Goal: Task Accomplishment & Management: Use online tool/utility

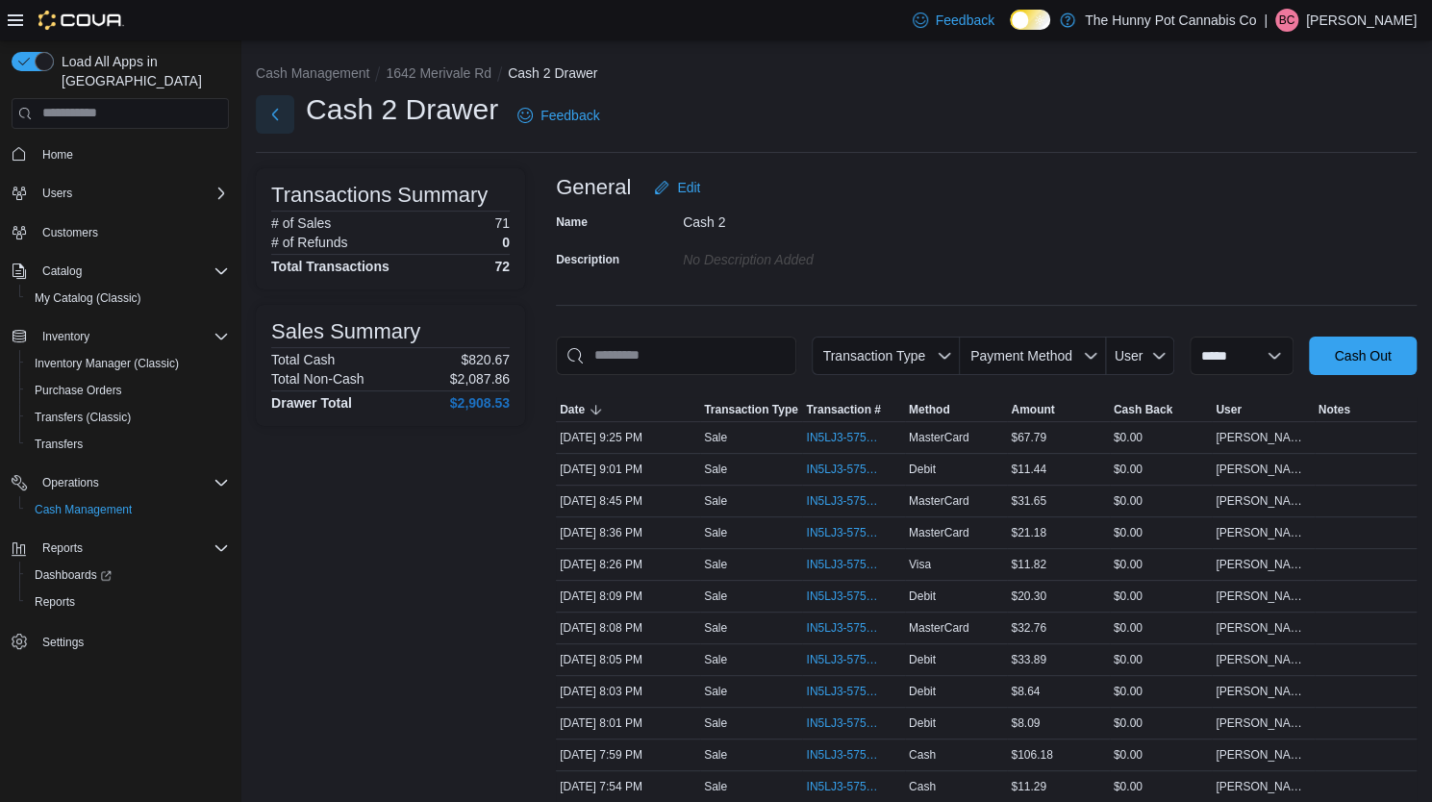
click at [277, 119] on button "Next" at bounding box center [275, 114] width 38 height 38
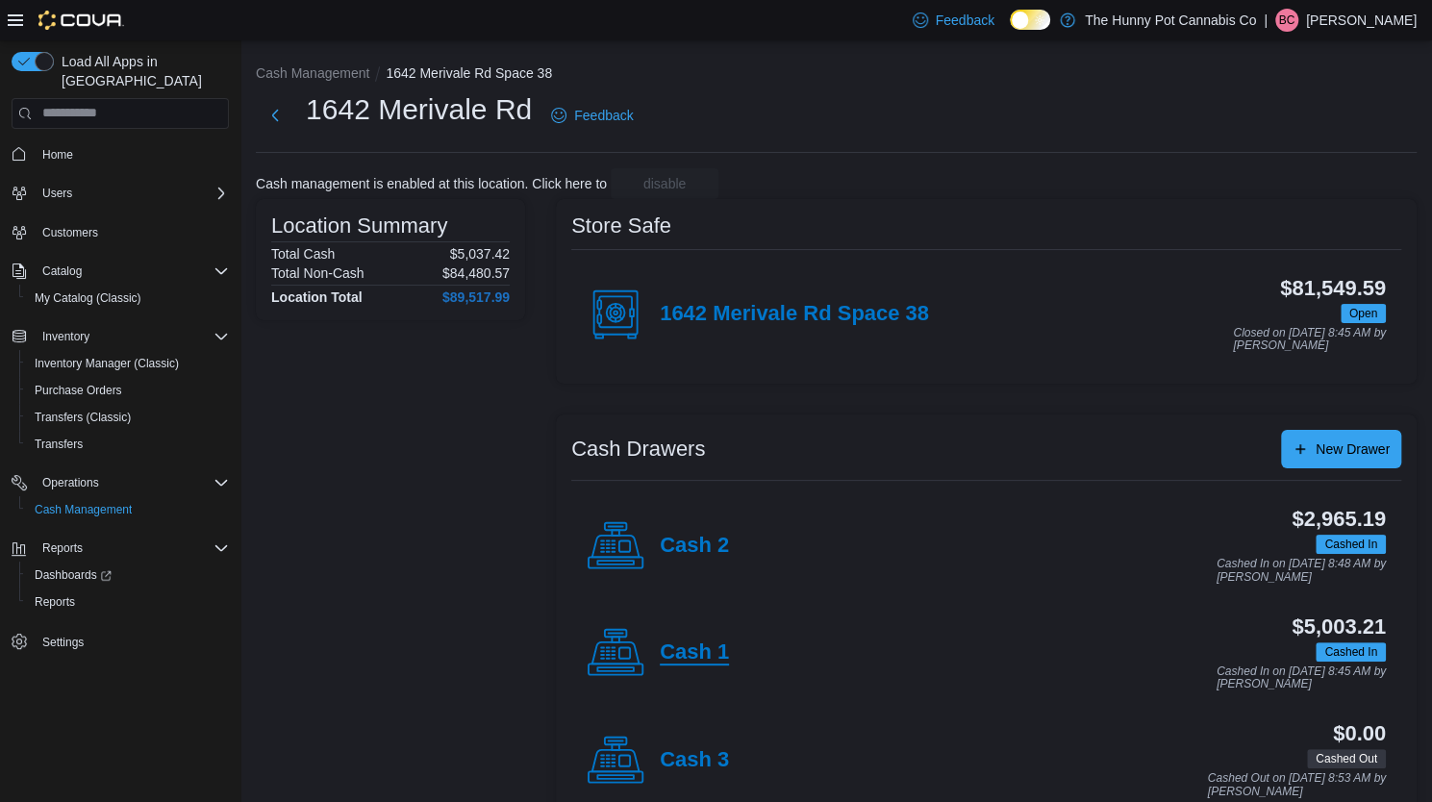
click at [696, 655] on h4 "Cash 1" at bounding box center [694, 652] width 69 height 25
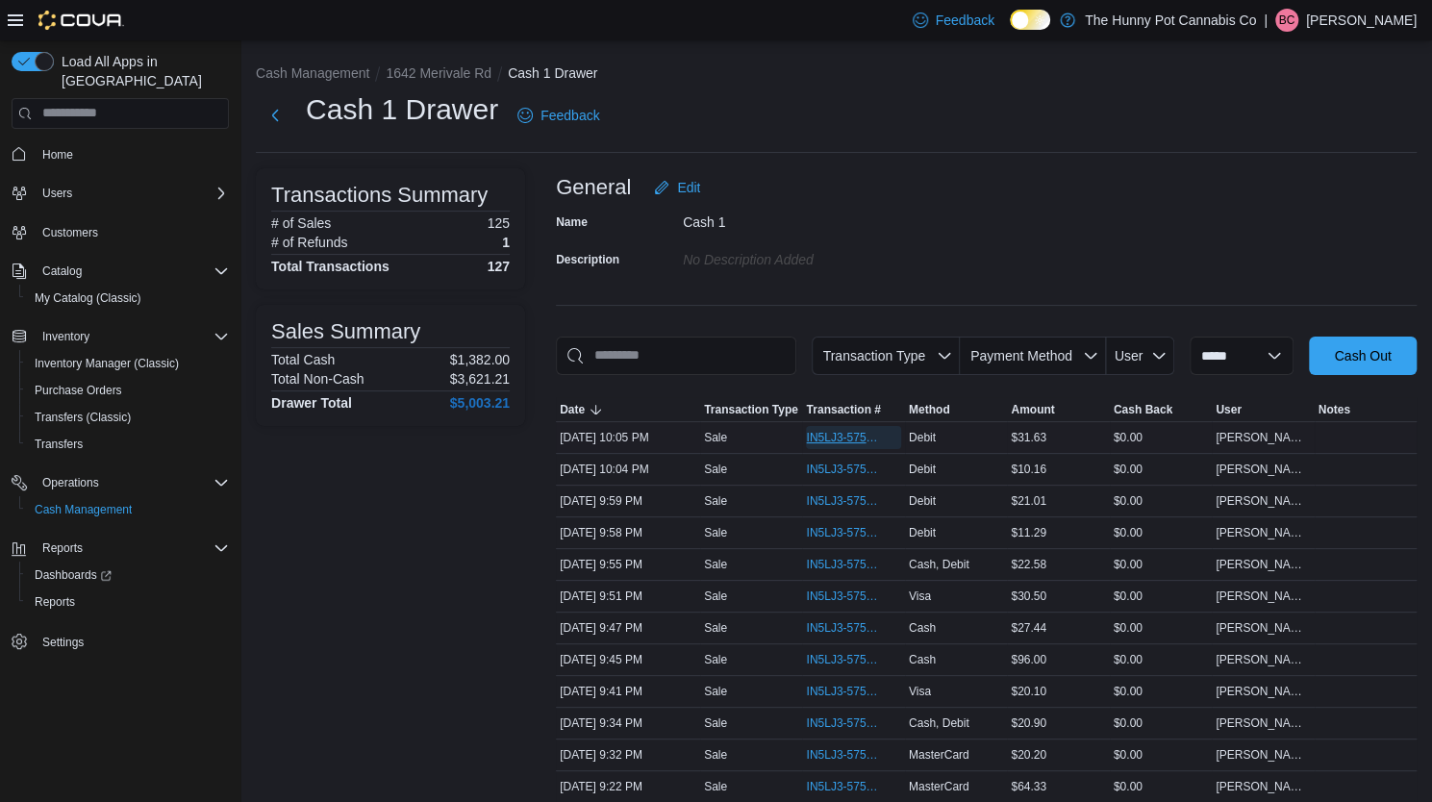
click at [858, 436] on span "IN5LJ3-5759777" at bounding box center [843, 437] width 75 height 15
click at [855, 471] on span "IN5LJ3-5759771" at bounding box center [843, 469] width 75 height 15
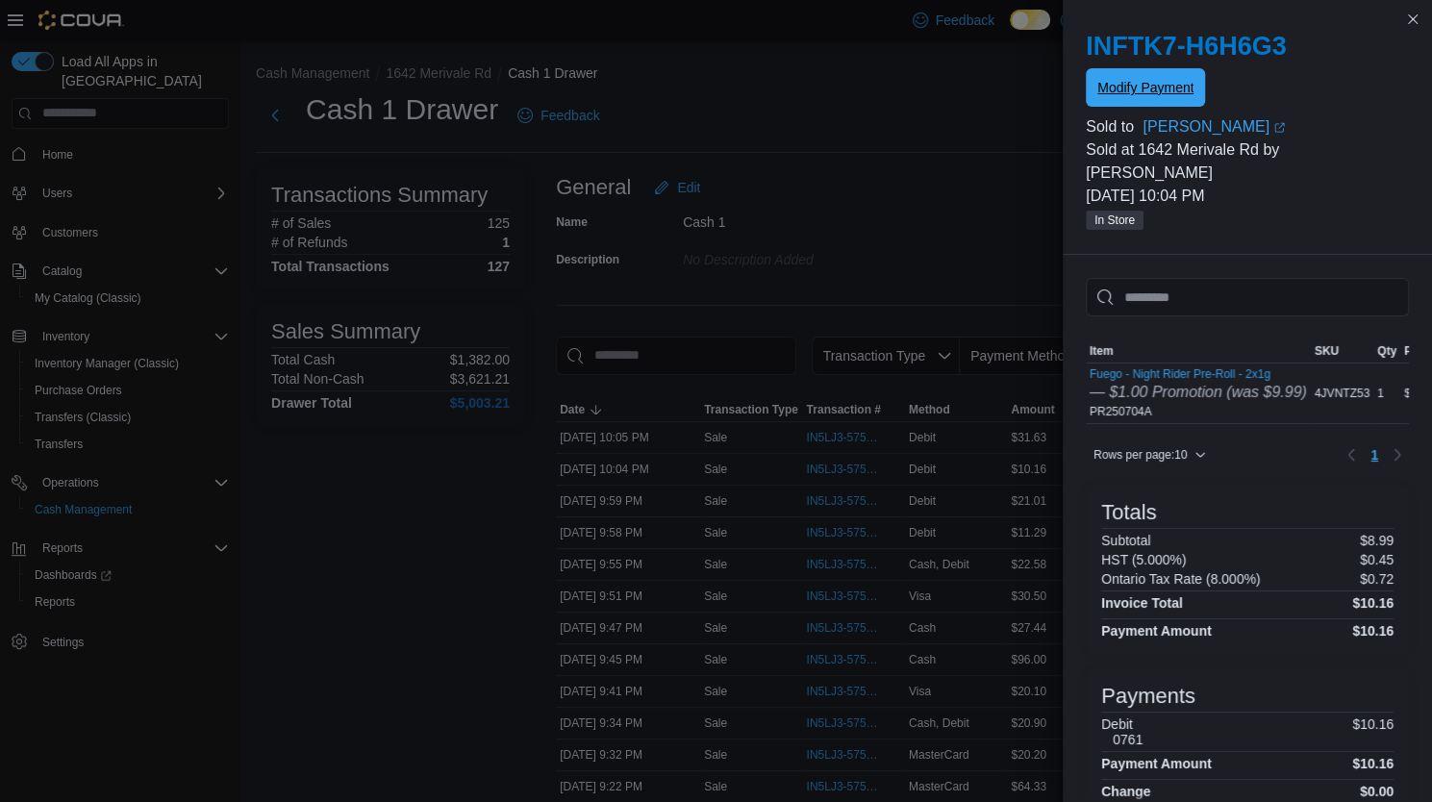
click at [1160, 91] on span "Modify Payment" at bounding box center [1145, 87] width 96 height 19
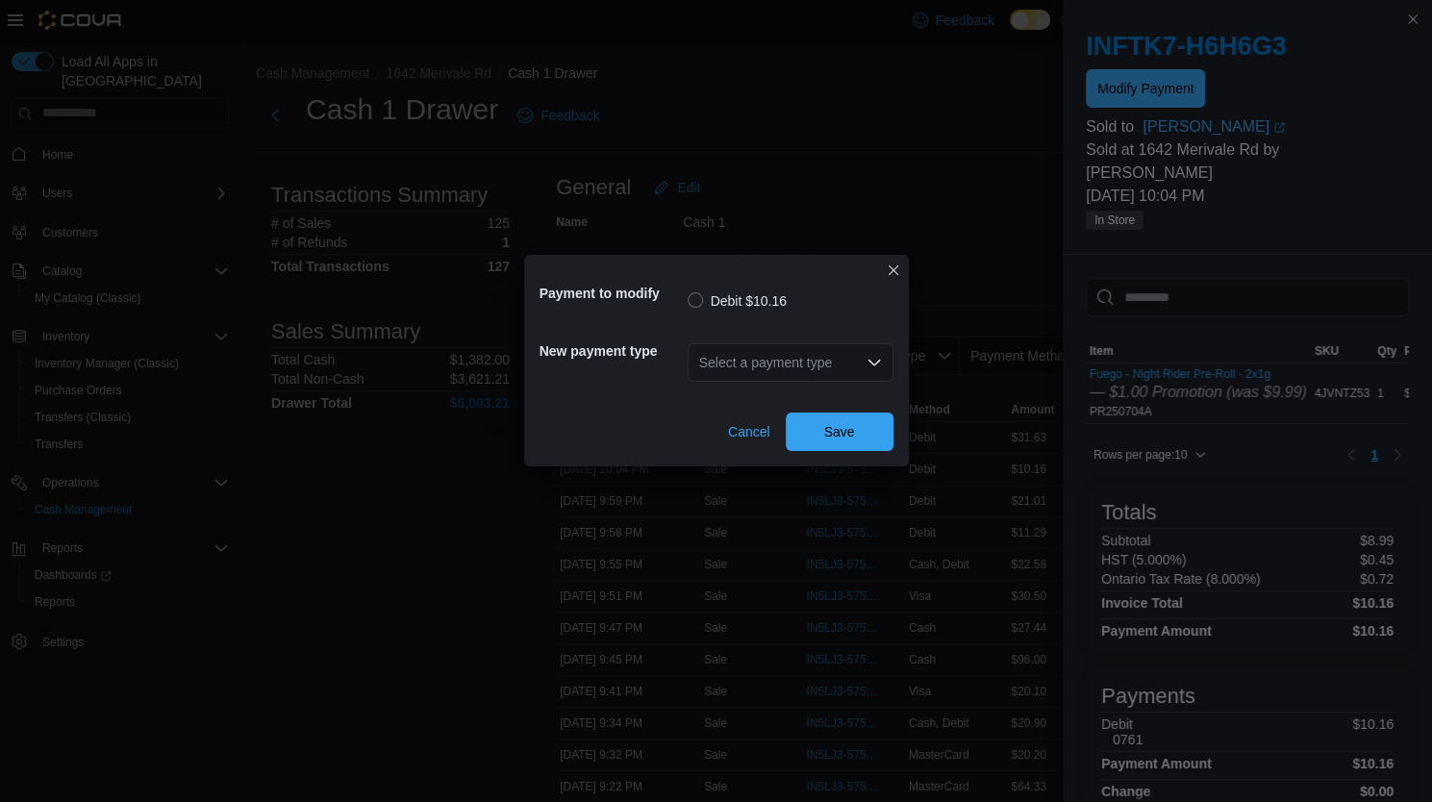
click at [735, 371] on div "Select a payment type" at bounding box center [790, 362] width 206 height 38
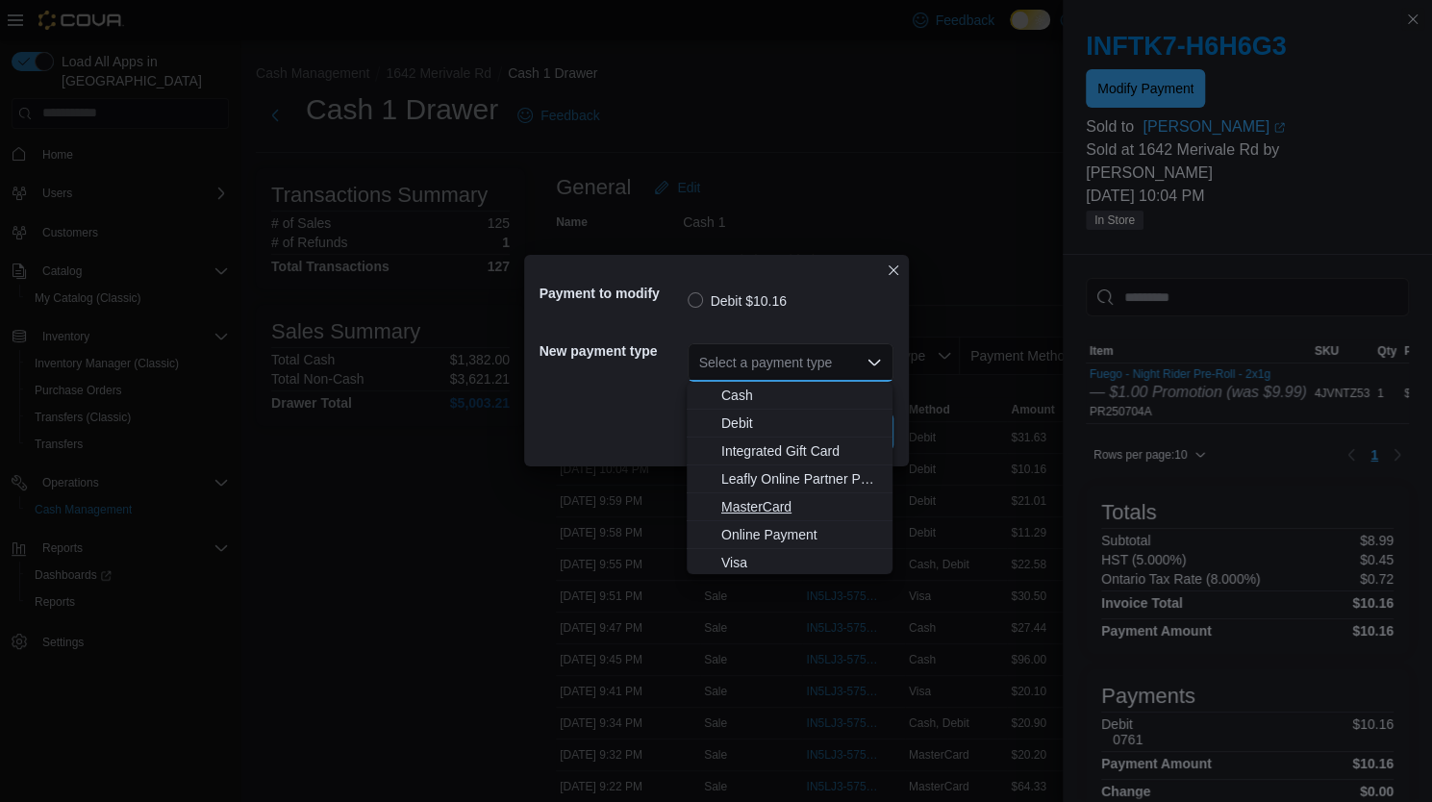
click at [761, 509] on span "MasterCard" at bounding box center [801, 506] width 160 height 19
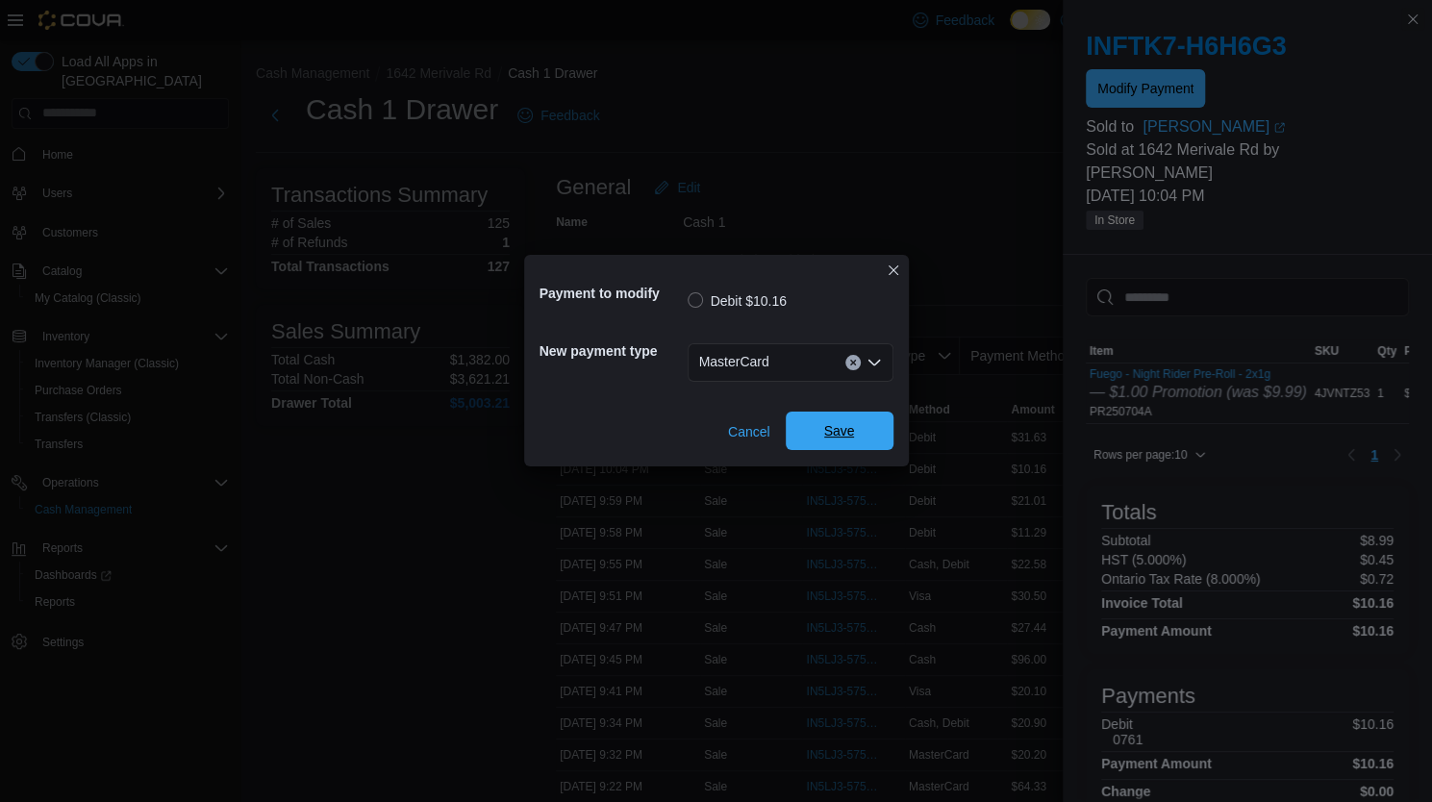
click at [864, 435] on span "Save" at bounding box center [839, 431] width 85 height 38
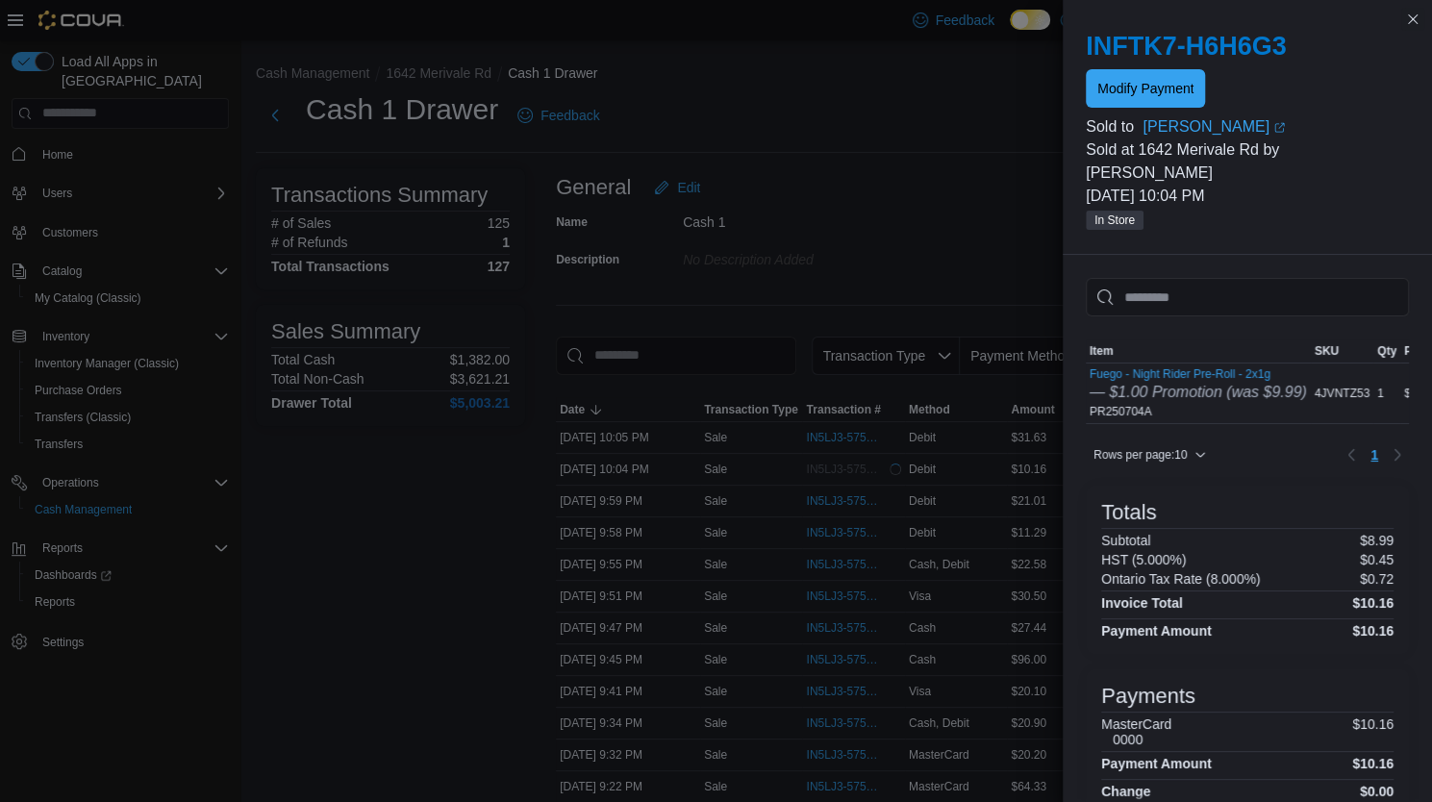
drag, startPoint x: 864, startPoint y: 435, endPoint x: 582, endPoint y: 203, distance: 365.5
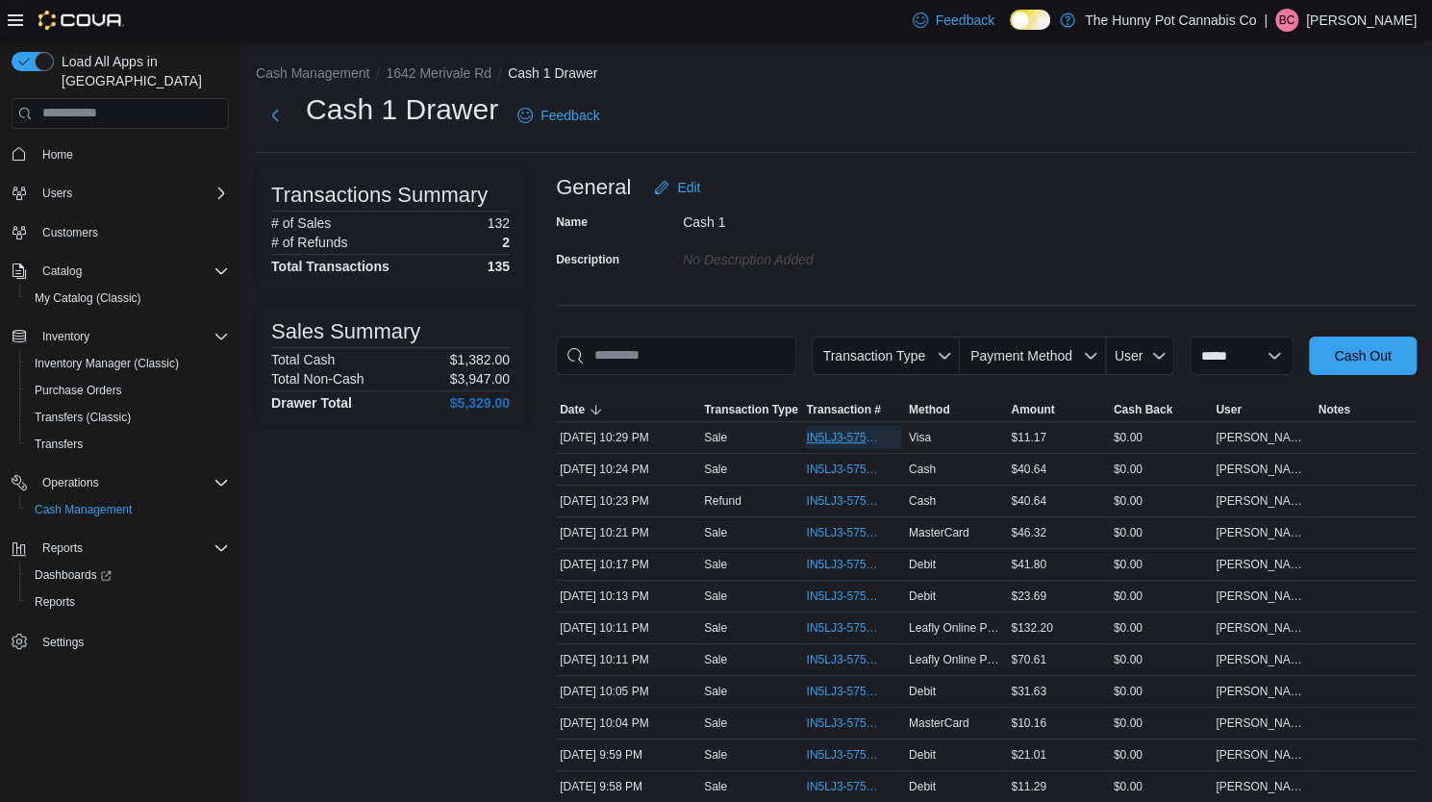
click at [831, 441] on span "IN5LJ3-5759963" at bounding box center [843, 437] width 75 height 15
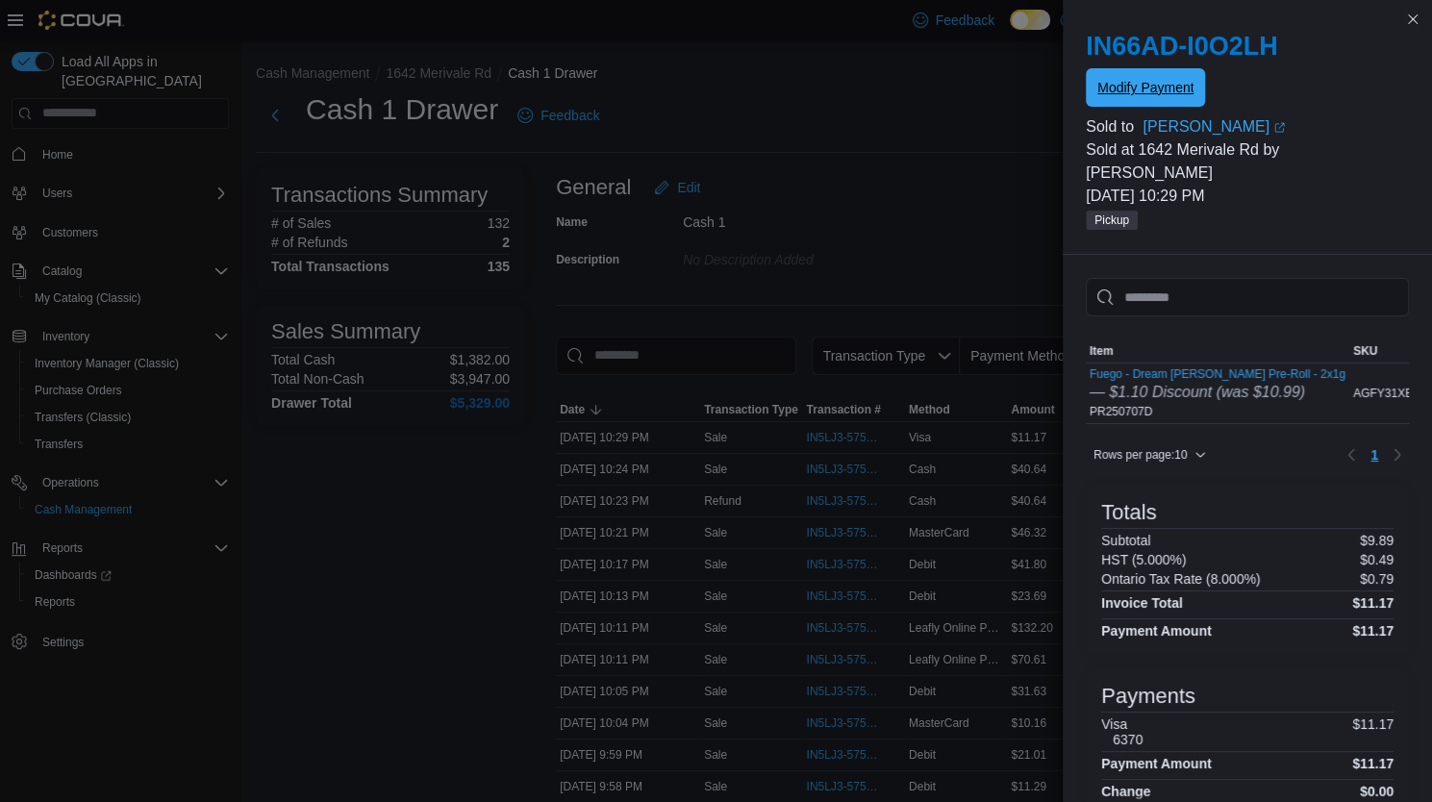
click at [1165, 91] on span "Modify Payment" at bounding box center [1145, 87] width 96 height 19
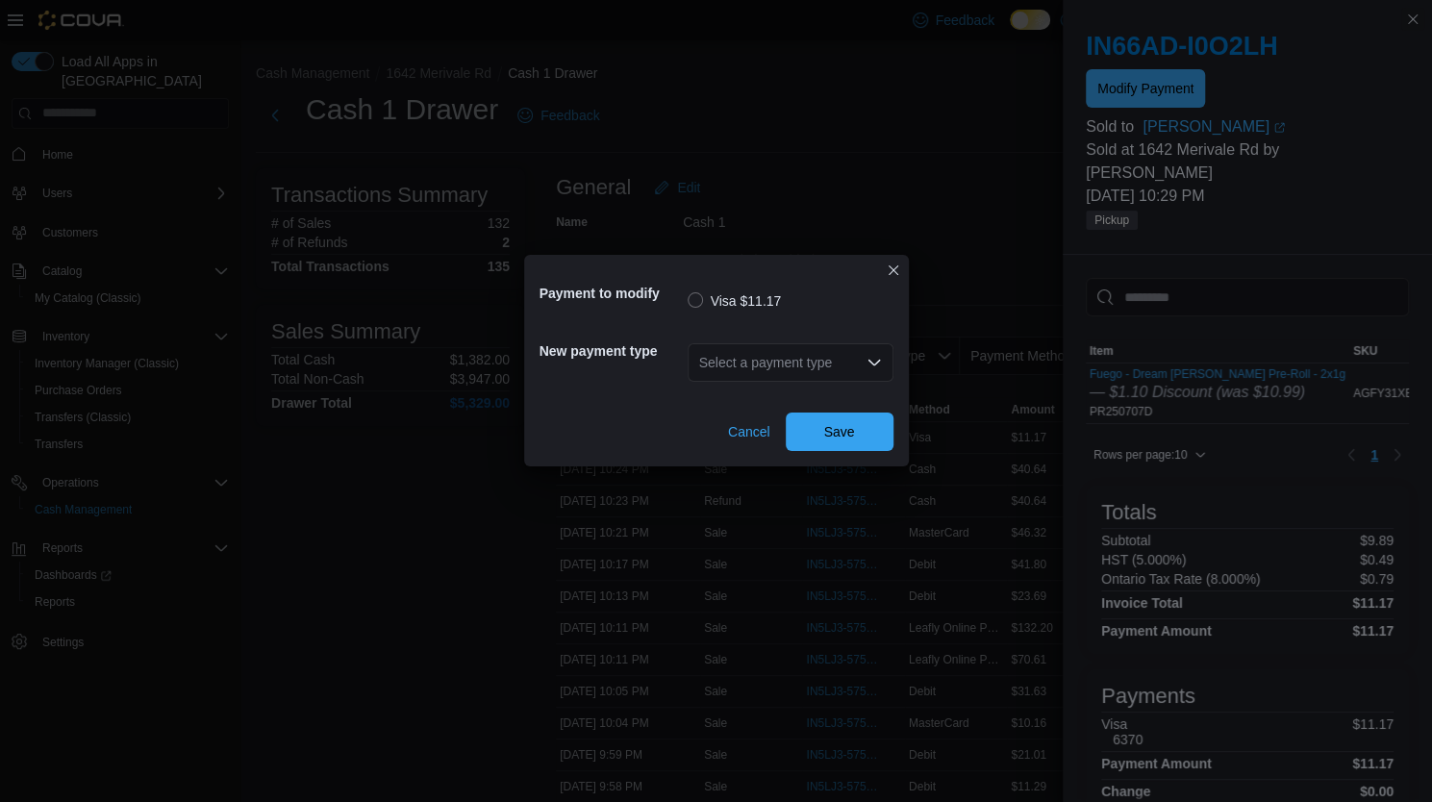
click at [757, 364] on div "Select a payment type" at bounding box center [790, 362] width 206 height 38
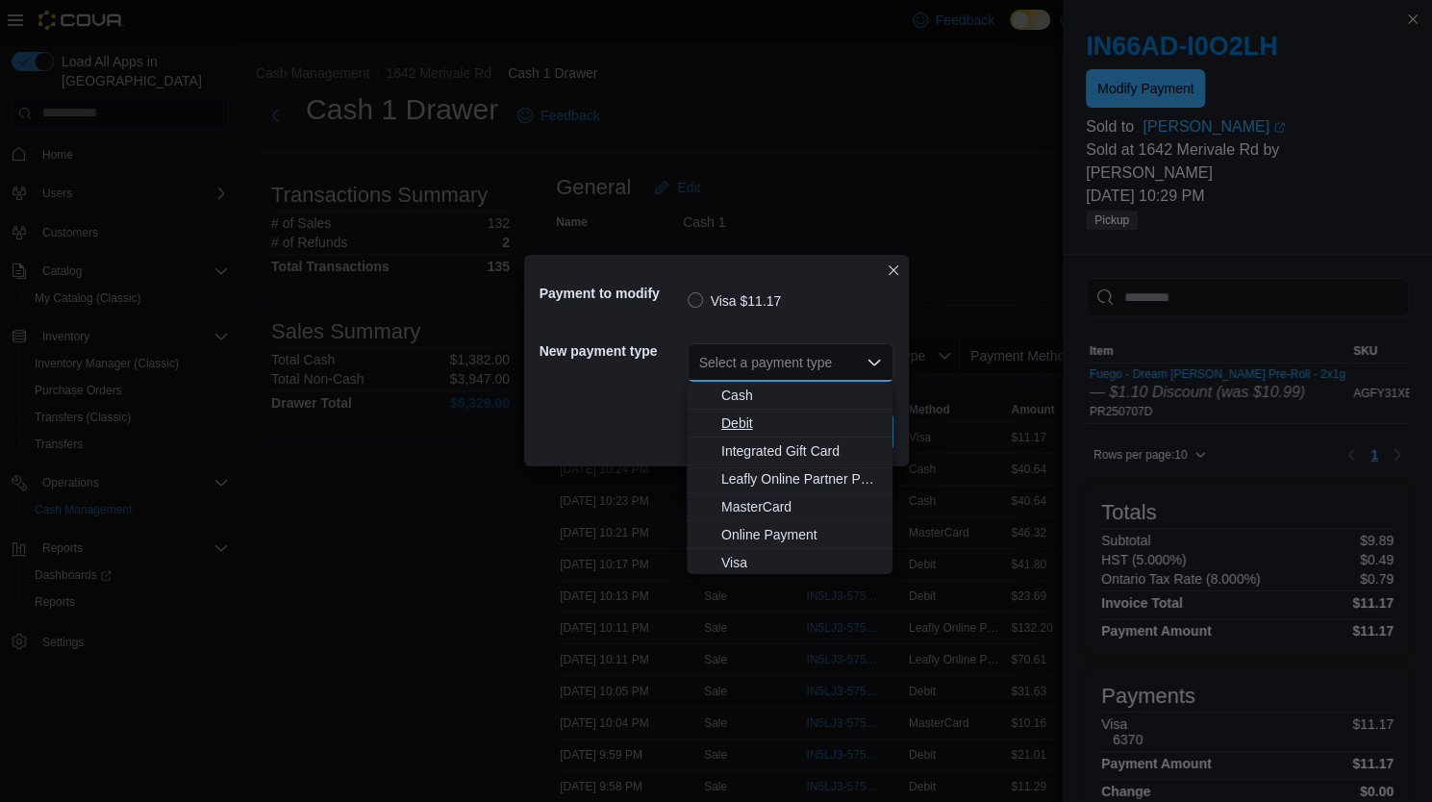
click at [757, 431] on span "Debit" at bounding box center [801, 422] width 160 height 19
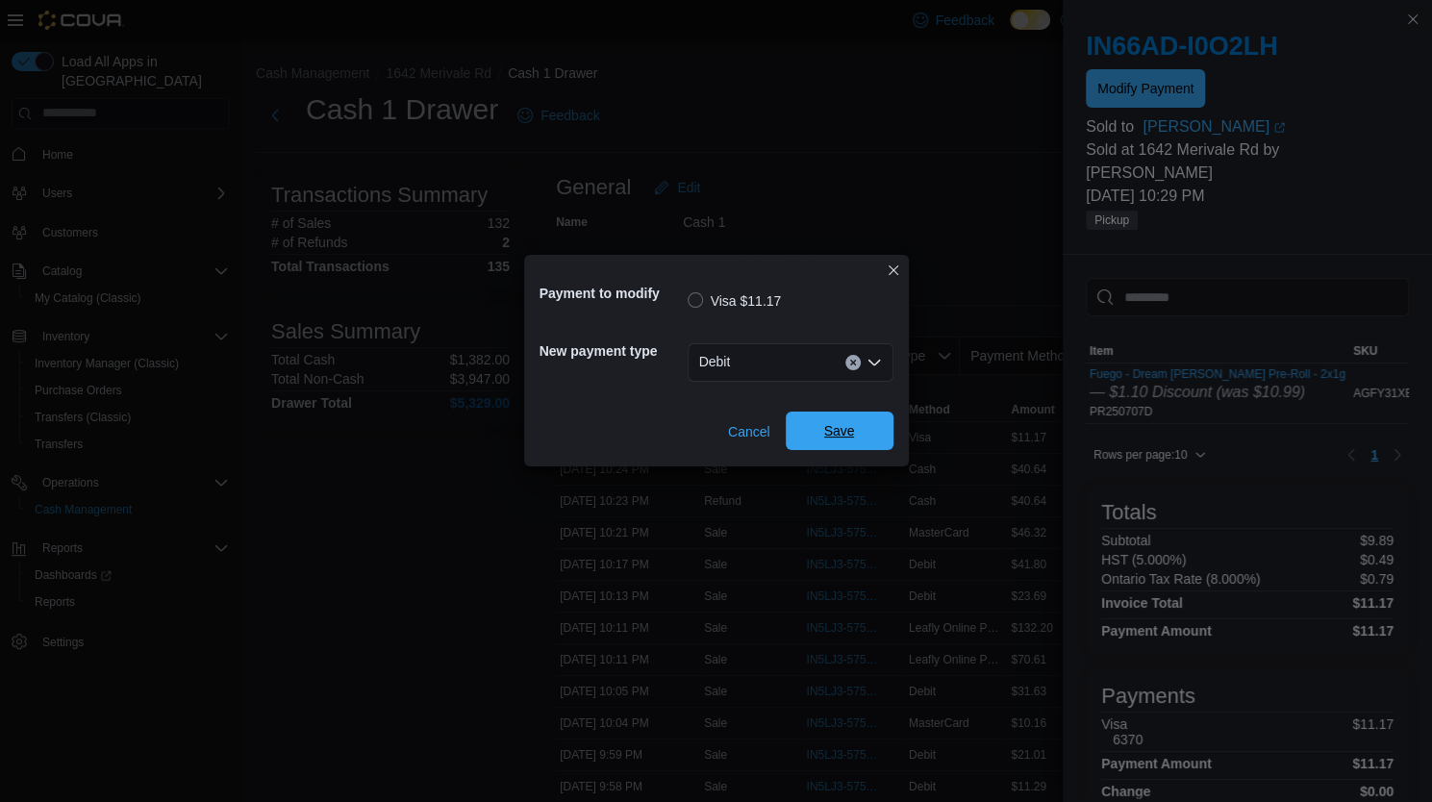
click at [887, 428] on button "Save" at bounding box center [840, 431] width 108 height 38
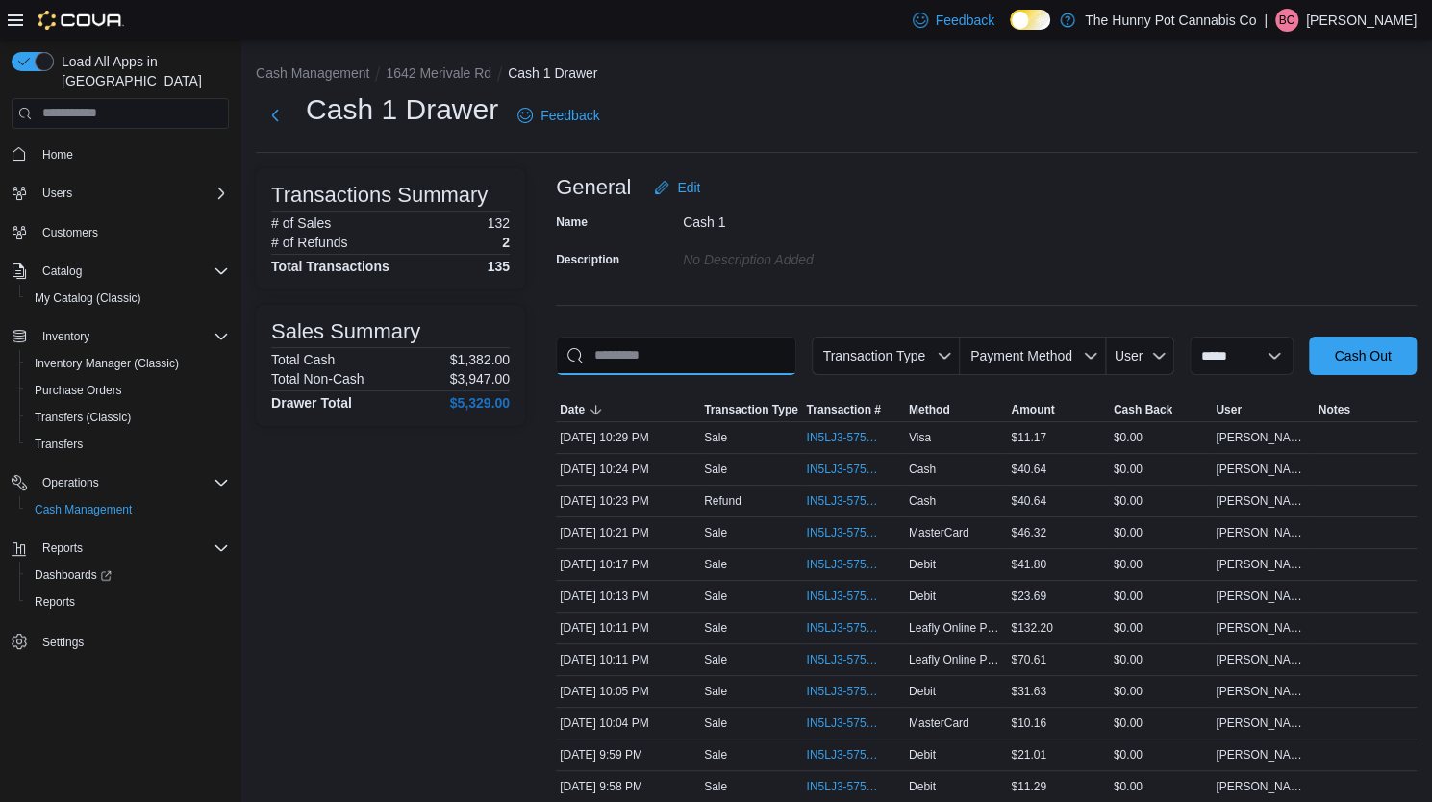
click at [716, 354] on input "This is a search bar. As you type, the results lower in the page will automatic…" at bounding box center [676, 356] width 240 height 38
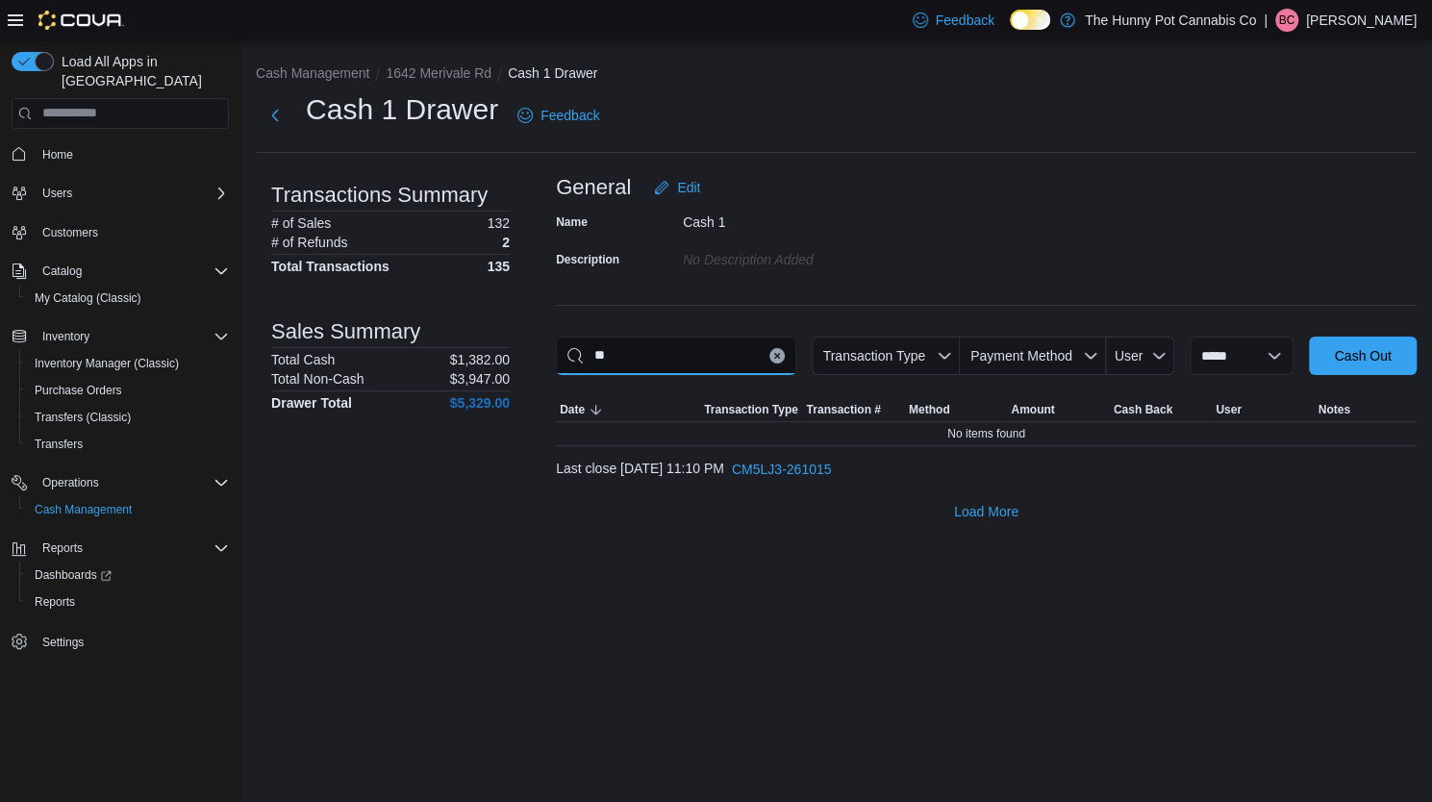
type input "*"
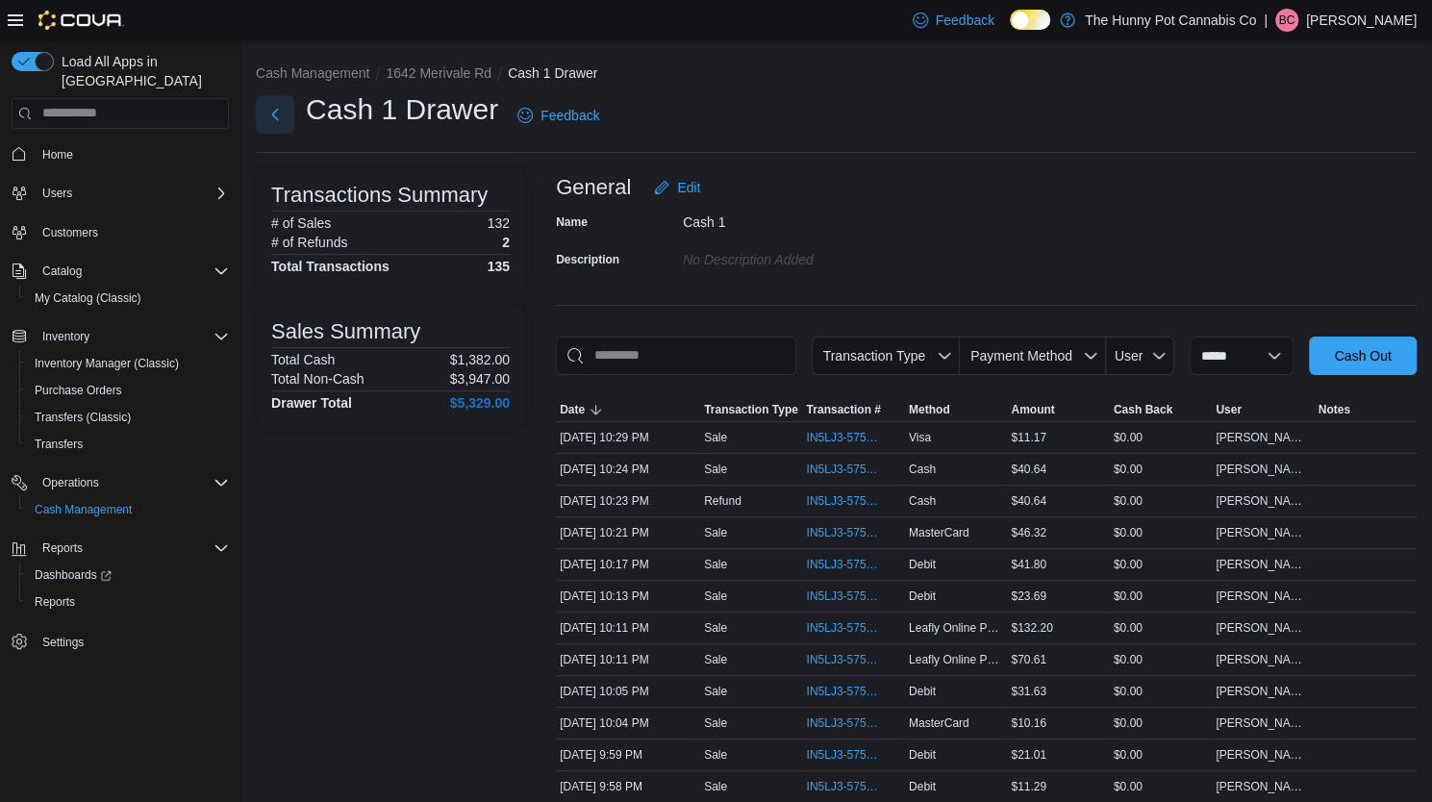
click at [273, 123] on button "Next" at bounding box center [275, 114] width 38 height 38
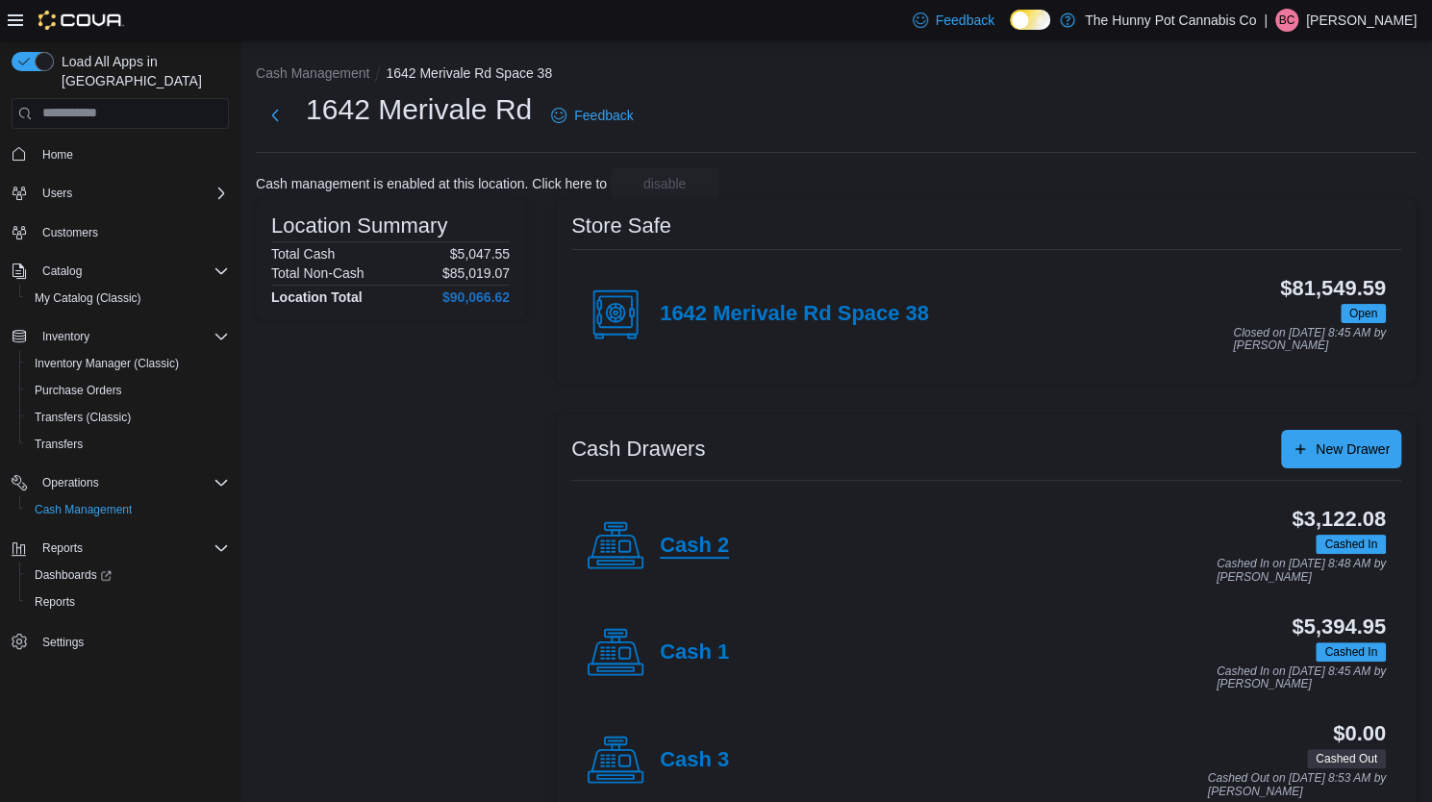
click at [711, 557] on h4 "Cash 2" at bounding box center [694, 546] width 69 height 25
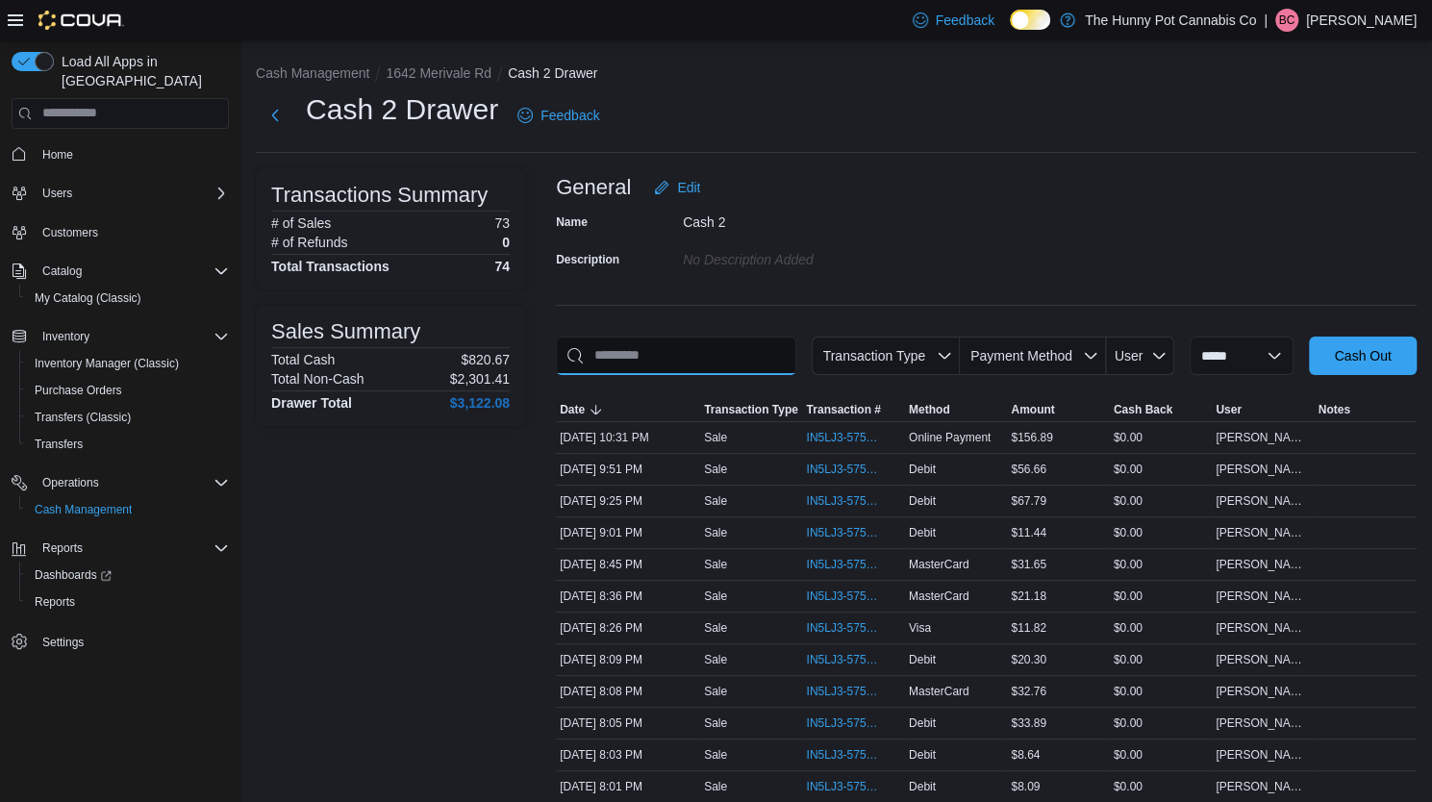
click at [660, 373] on input "This is a search bar. As you type, the results lower in the page will automatic…" at bounding box center [676, 356] width 240 height 38
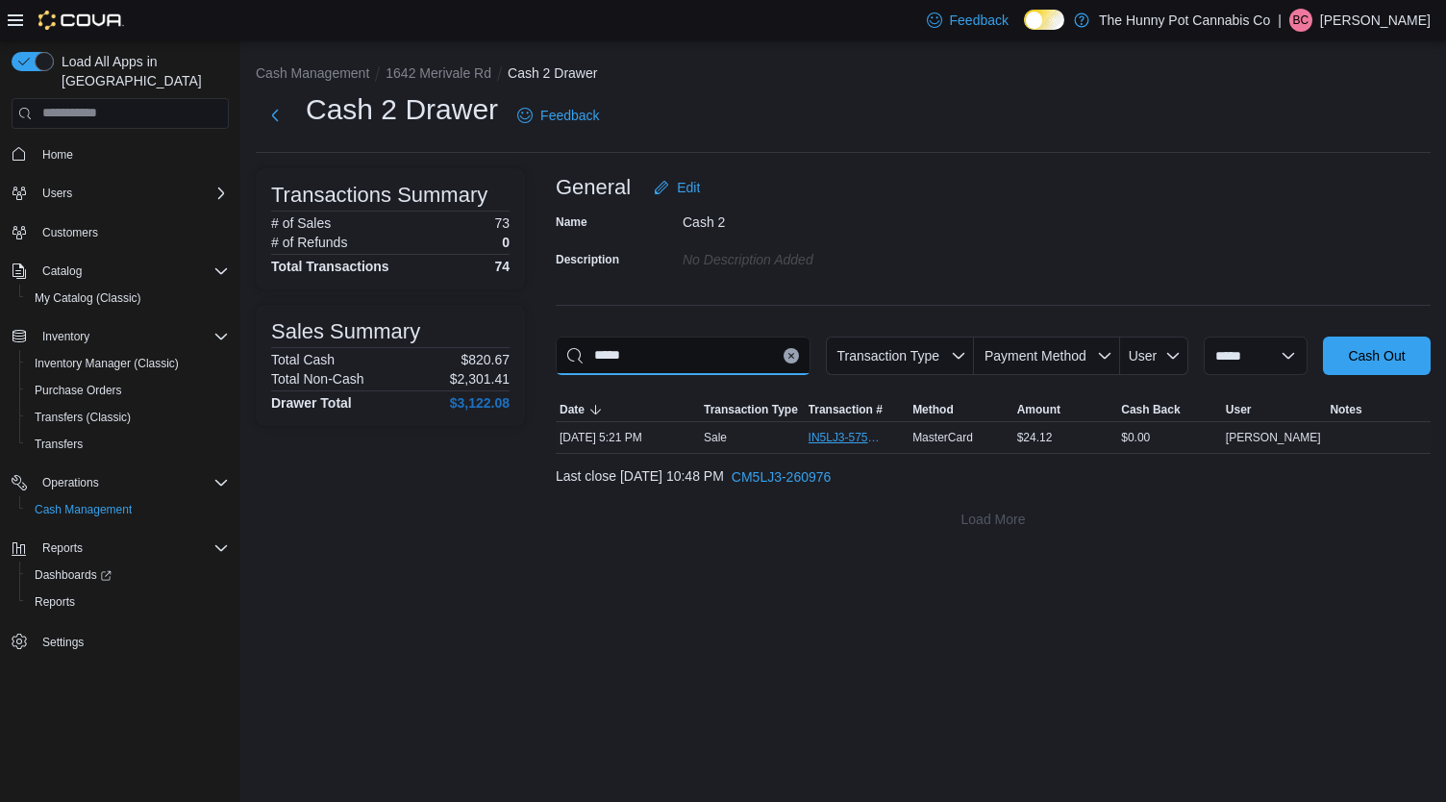
type input "*****"
click at [811, 427] on span "IN5LJ3-5757290" at bounding box center [857, 437] width 97 height 23
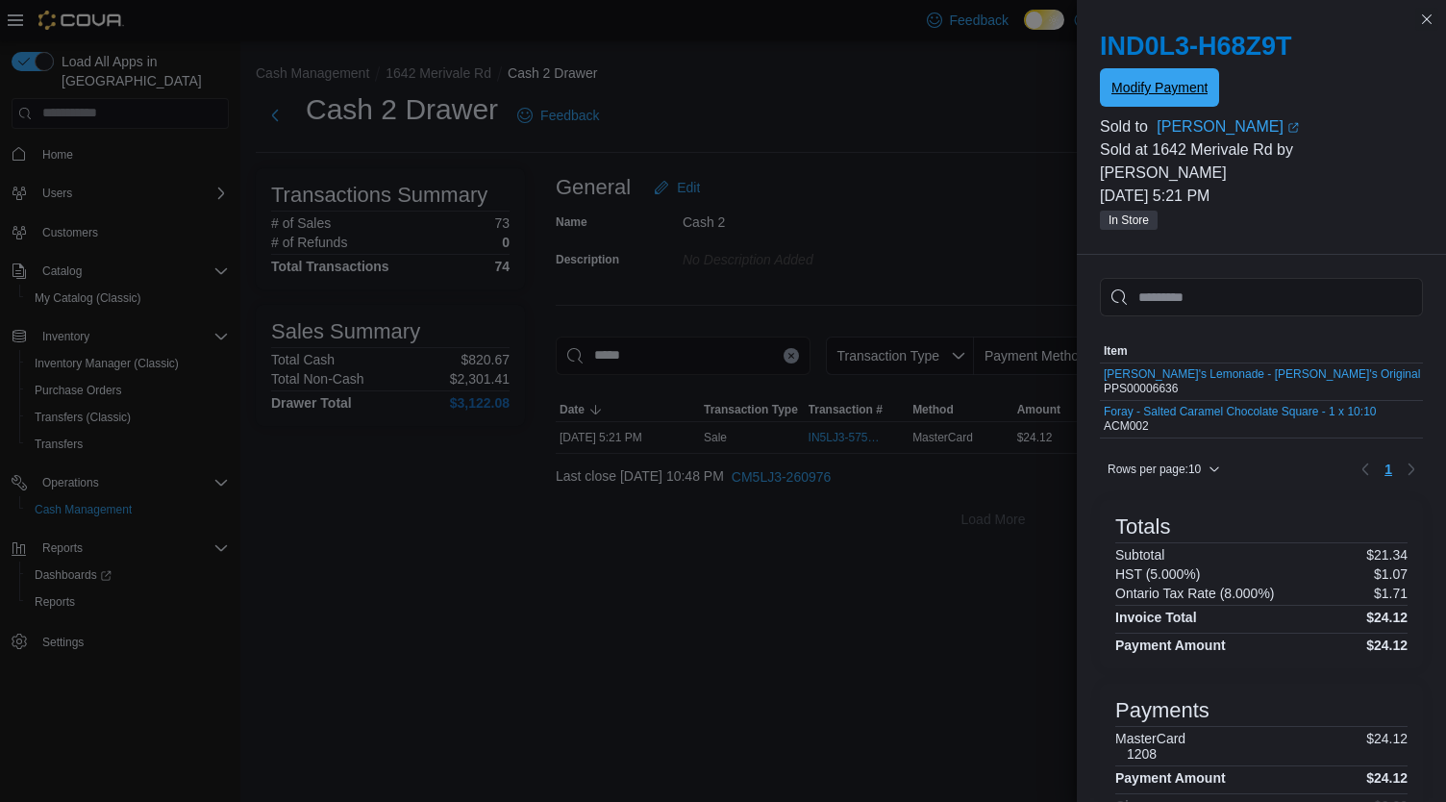
click at [1177, 93] on span "Modify Payment" at bounding box center [1159, 87] width 96 height 19
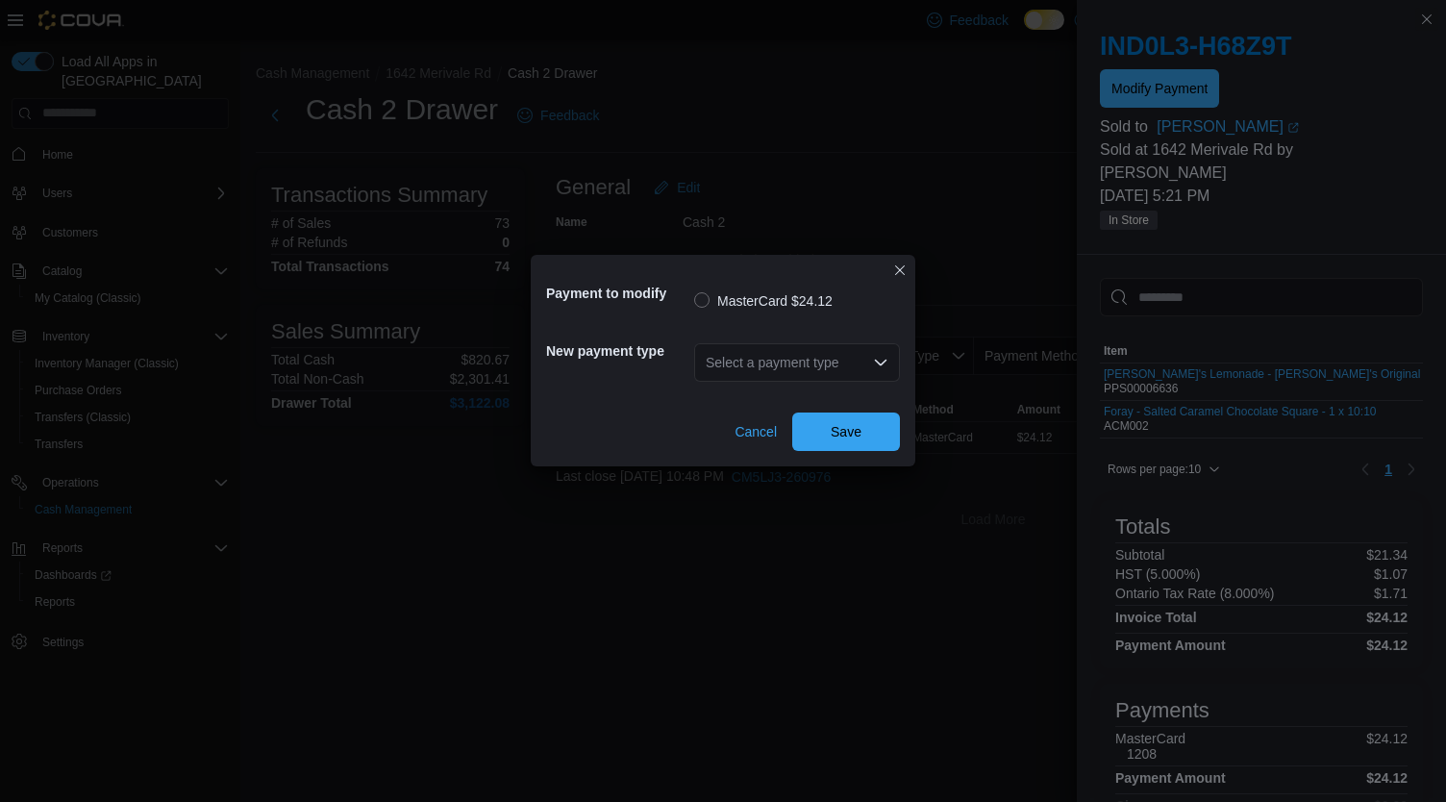
click at [813, 385] on div "Select a payment type" at bounding box center [797, 363] width 206 height 62
click at [848, 359] on div "Select a payment type" at bounding box center [797, 362] width 206 height 38
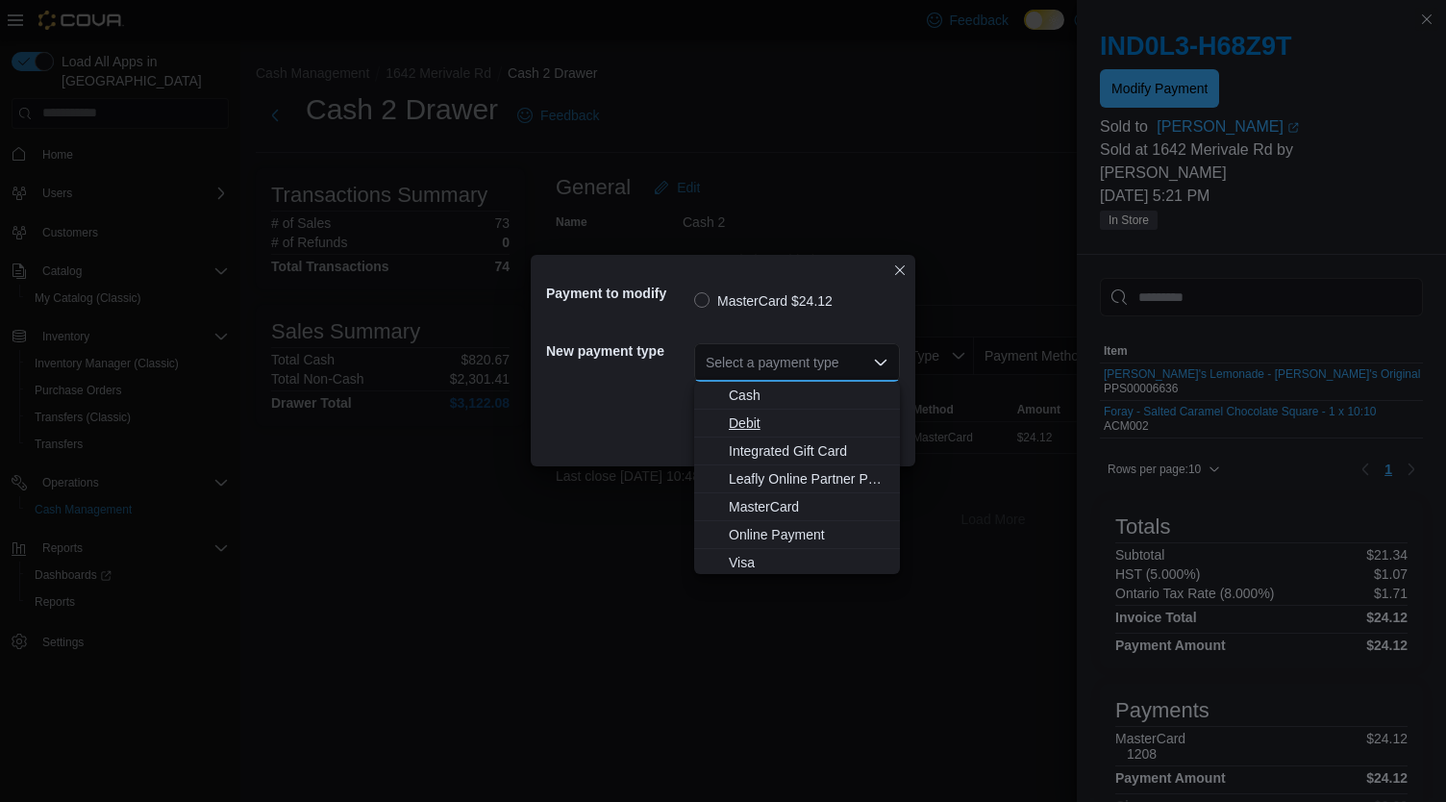
click at [779, 427] on span "Debit" at bounding box center [809, 422] width 160 height 19
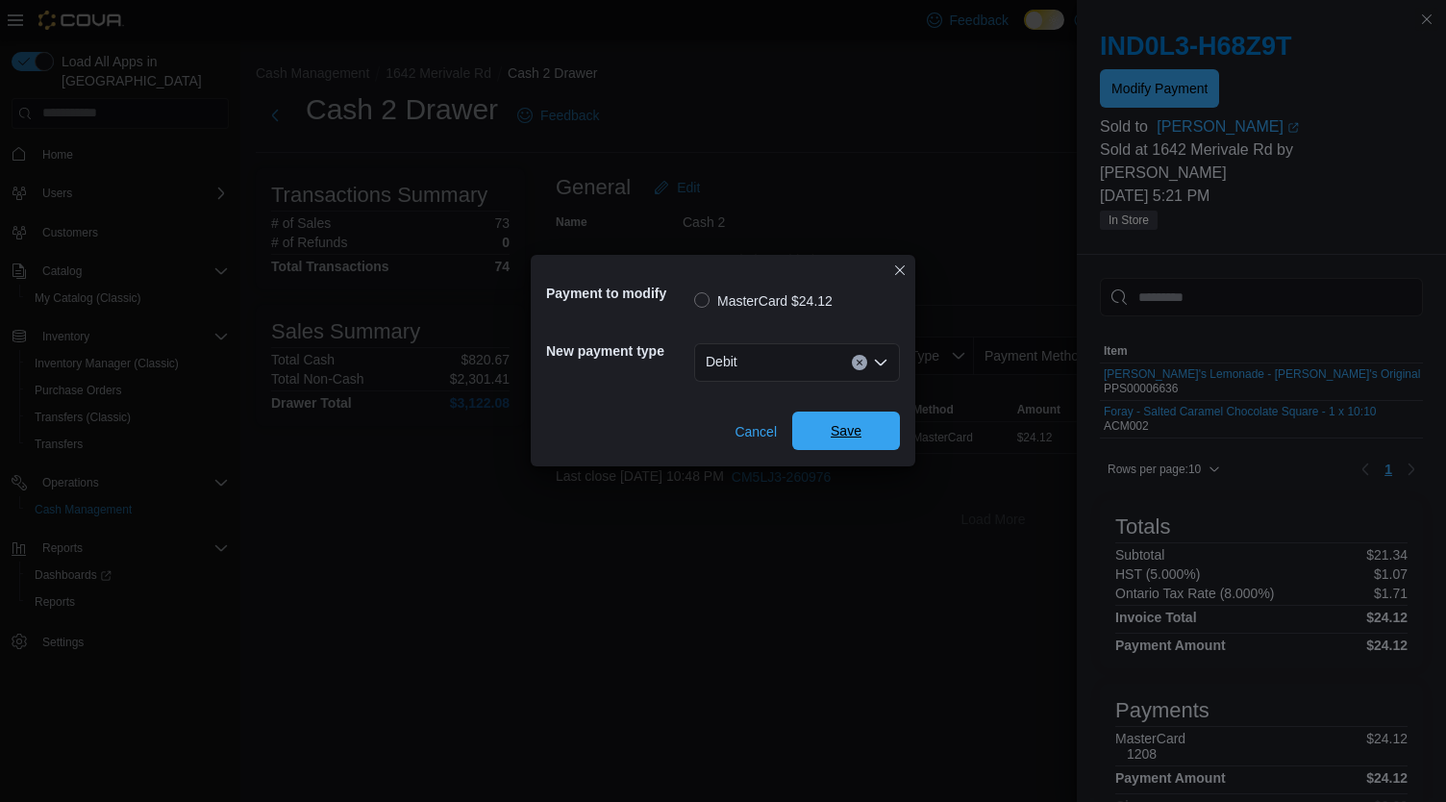
click at [840, 426] on span "Save" at bounding box center [846, 430] width 31 height 19
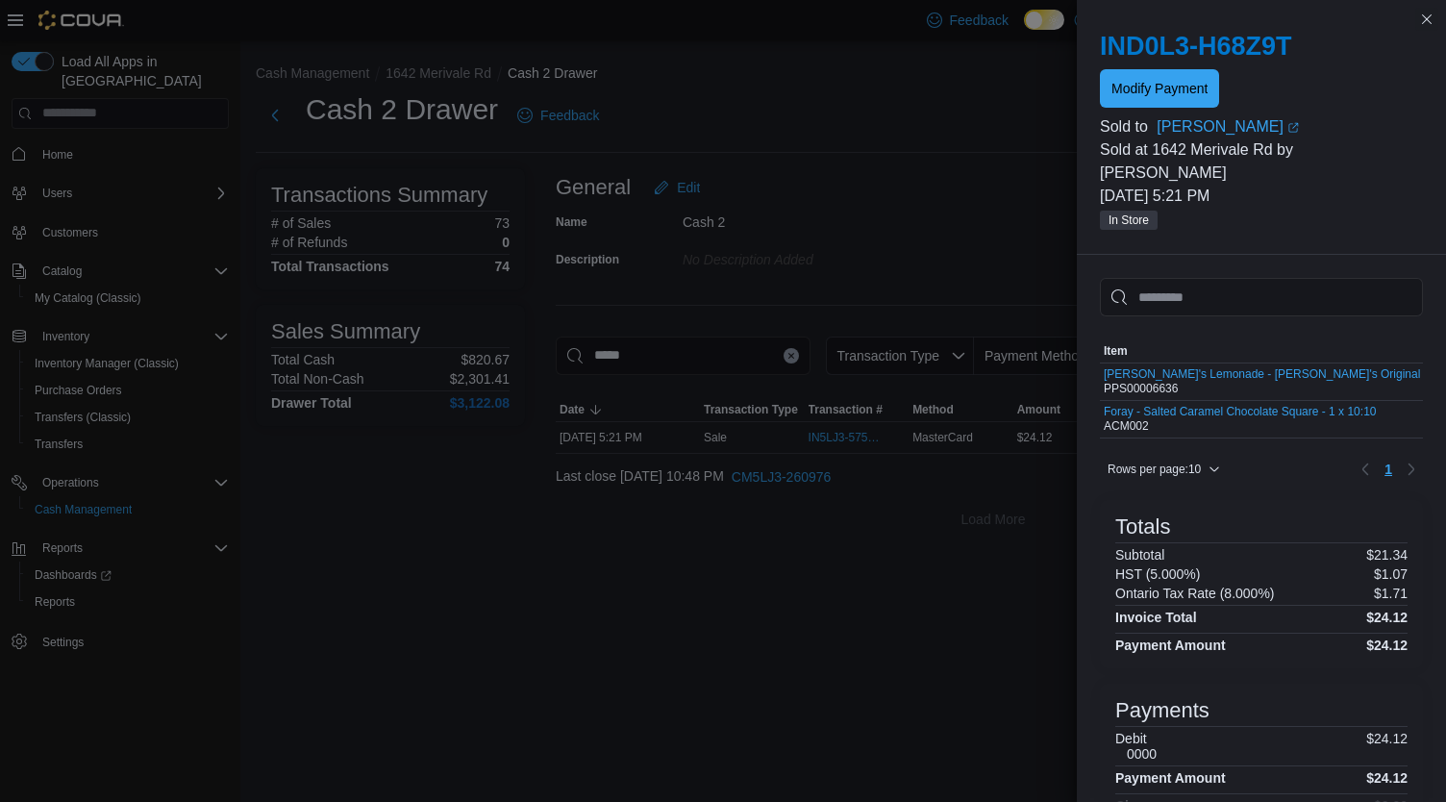
click at [413, 590] on div "**********" at bounding box center [843, 420] width 1206 height 761
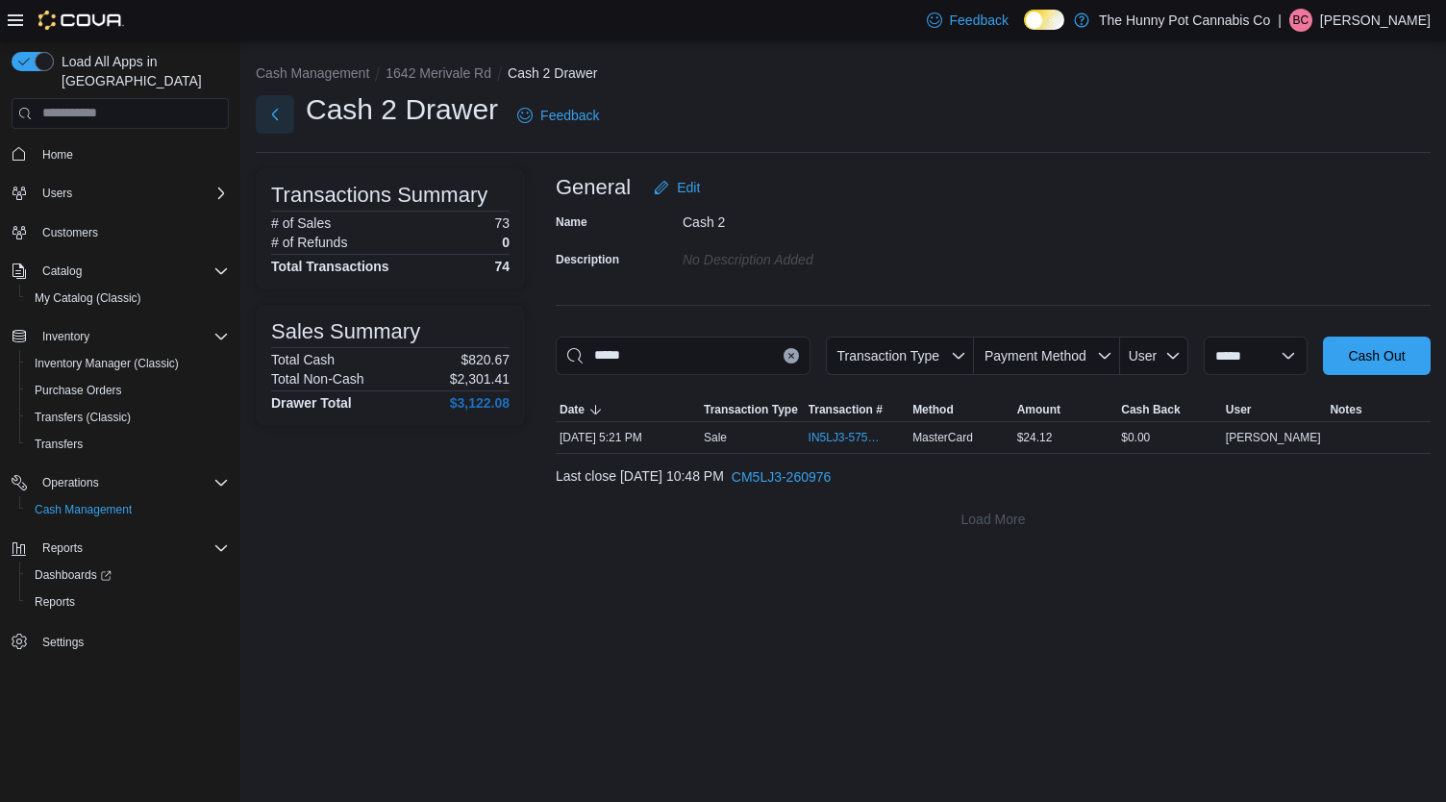
click at [278, 113] on button "Next" at bounding box center [275, 114] width 38 height 38
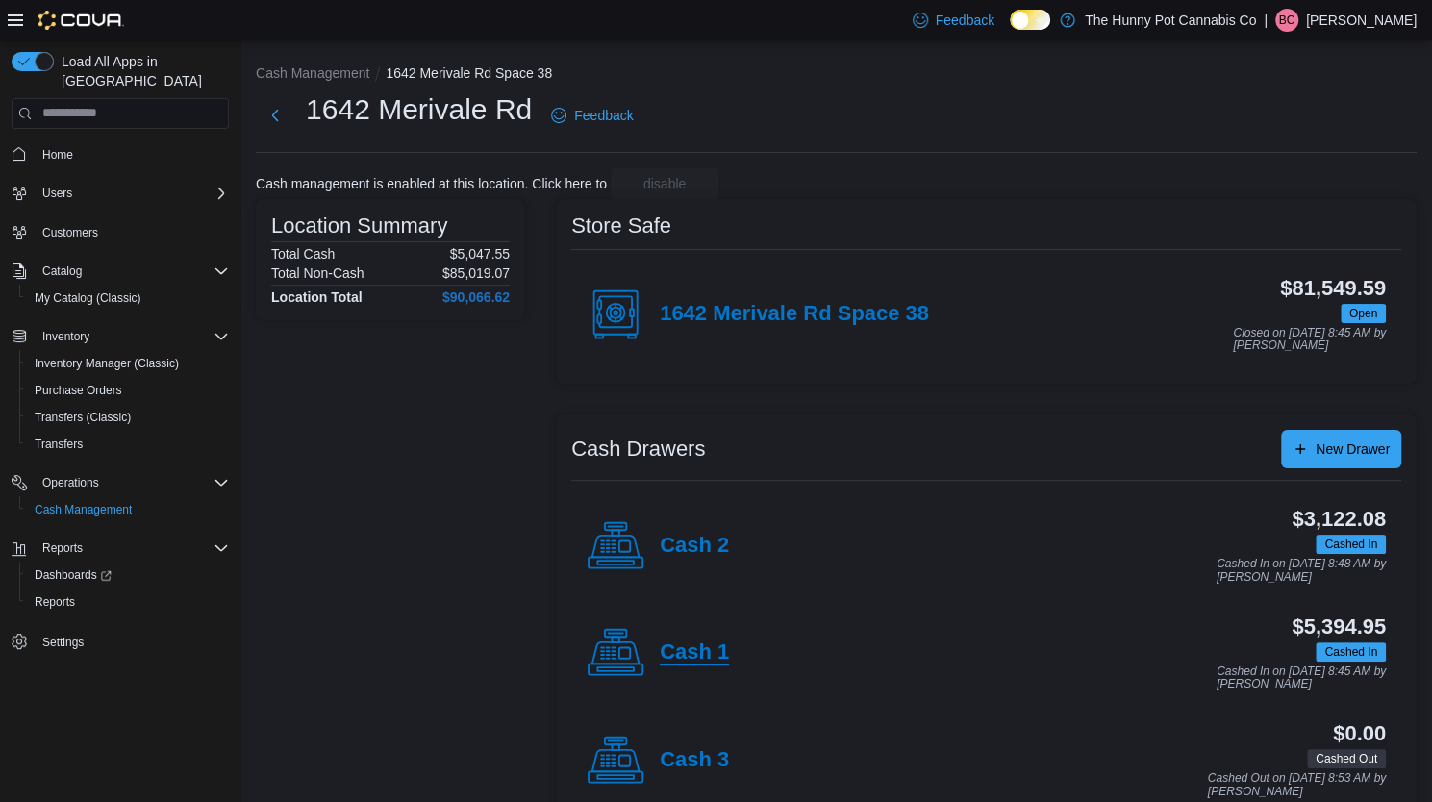
click at [700, 646] on h4 "Cash 1" at bounding box center [694, 652] width 69 height 25
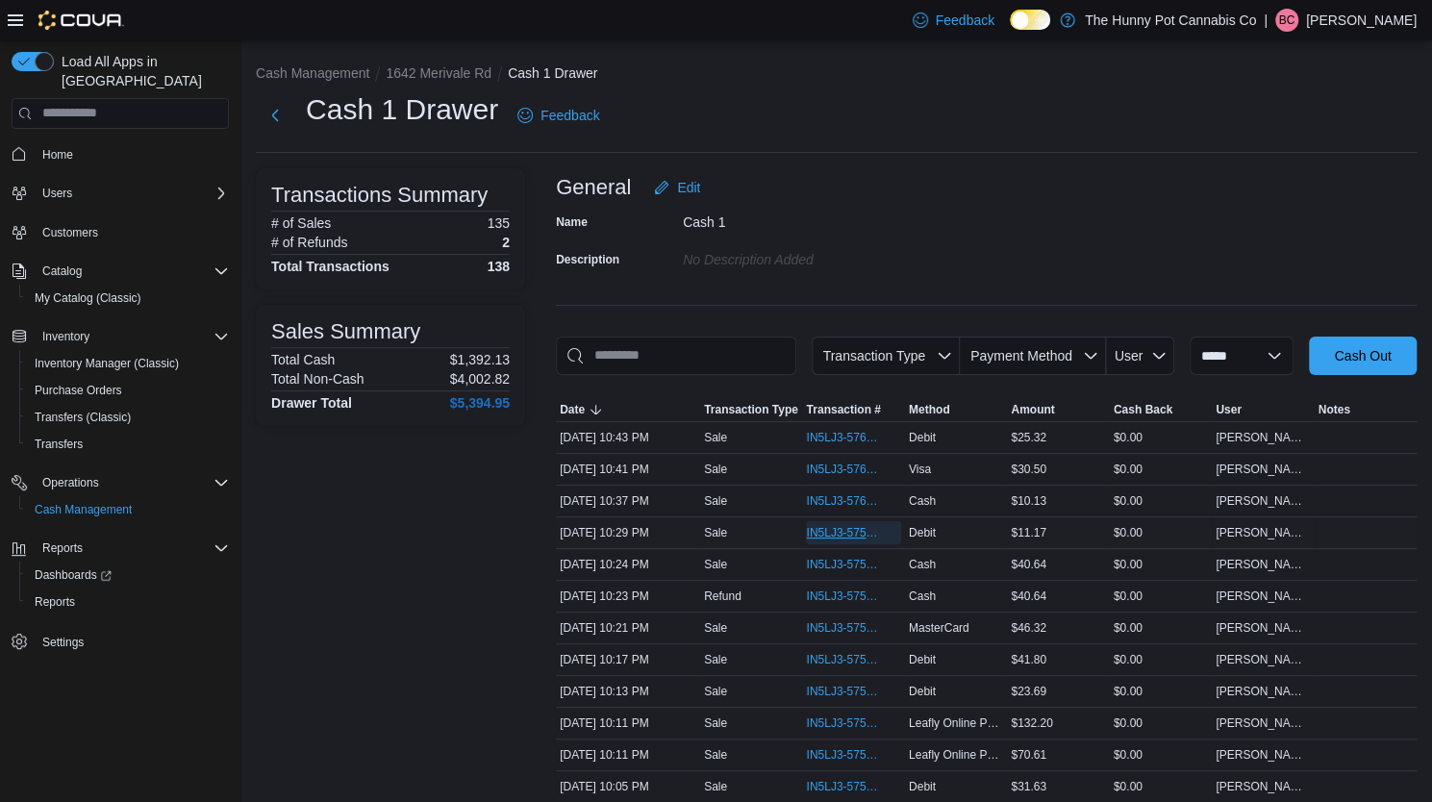
click at [867, 527] on span "IN5LJ3-5759963" at bounding box center [843, 532] width 75 height 15
